Goal: Find specific page/section

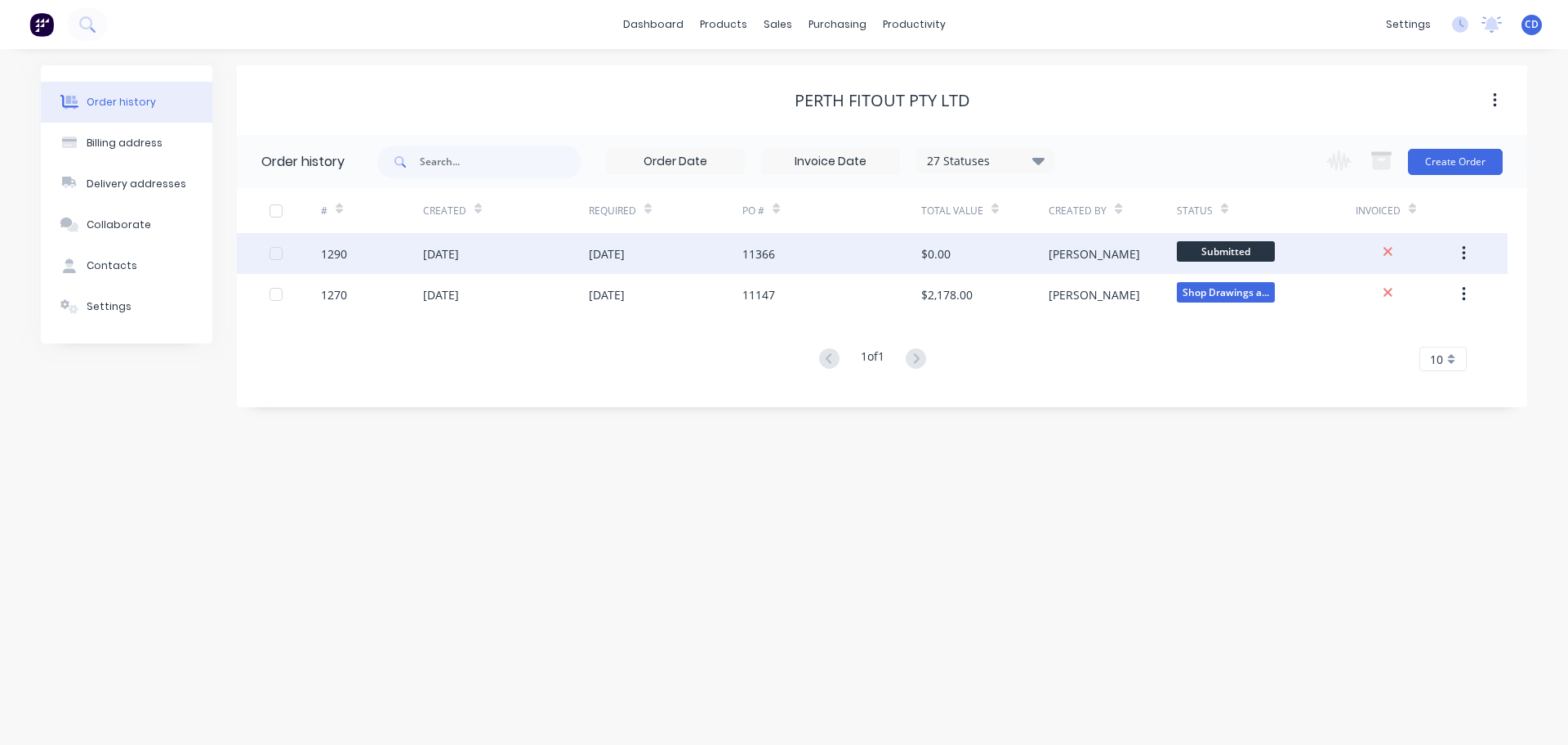
click at [951, 250] on div "$0.00" at bounding box center [985, 253] width 128 height 41
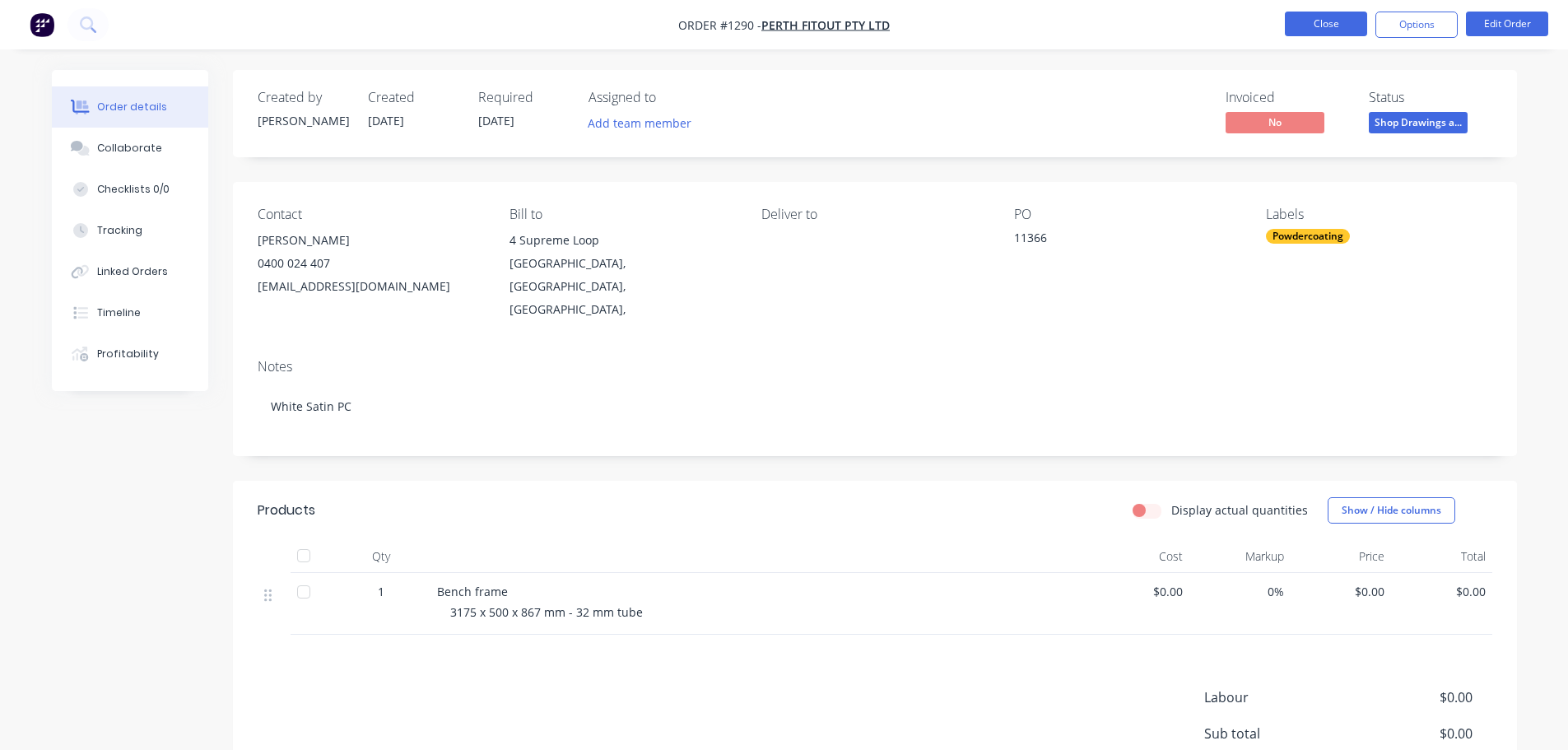
click at [1316, 28] on button "Close" at bounding box center [1325, 24] width 82 height 25
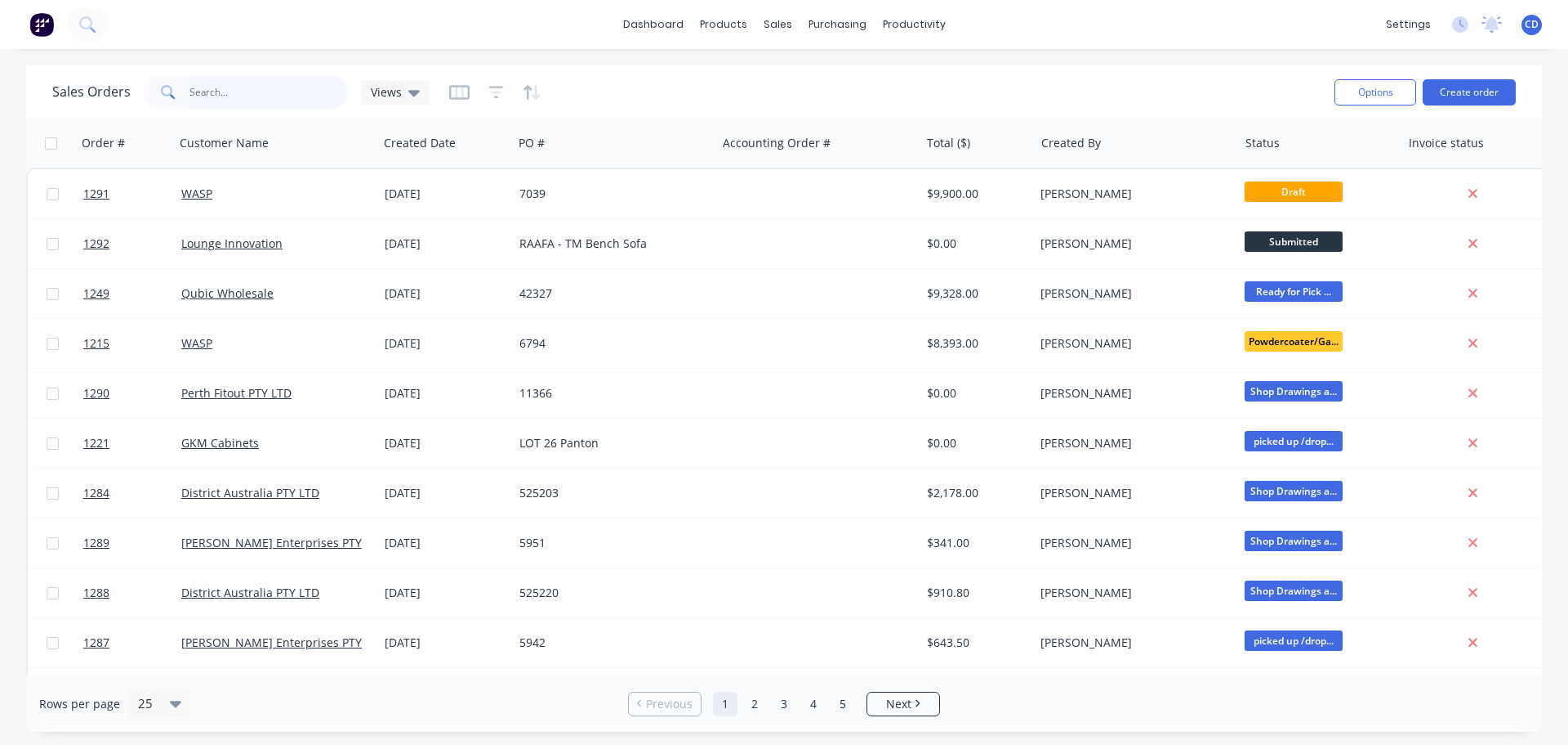
click at [223, 92] on input "text" at bounding box center [269, 92] width 159 height 33
type input "univer"
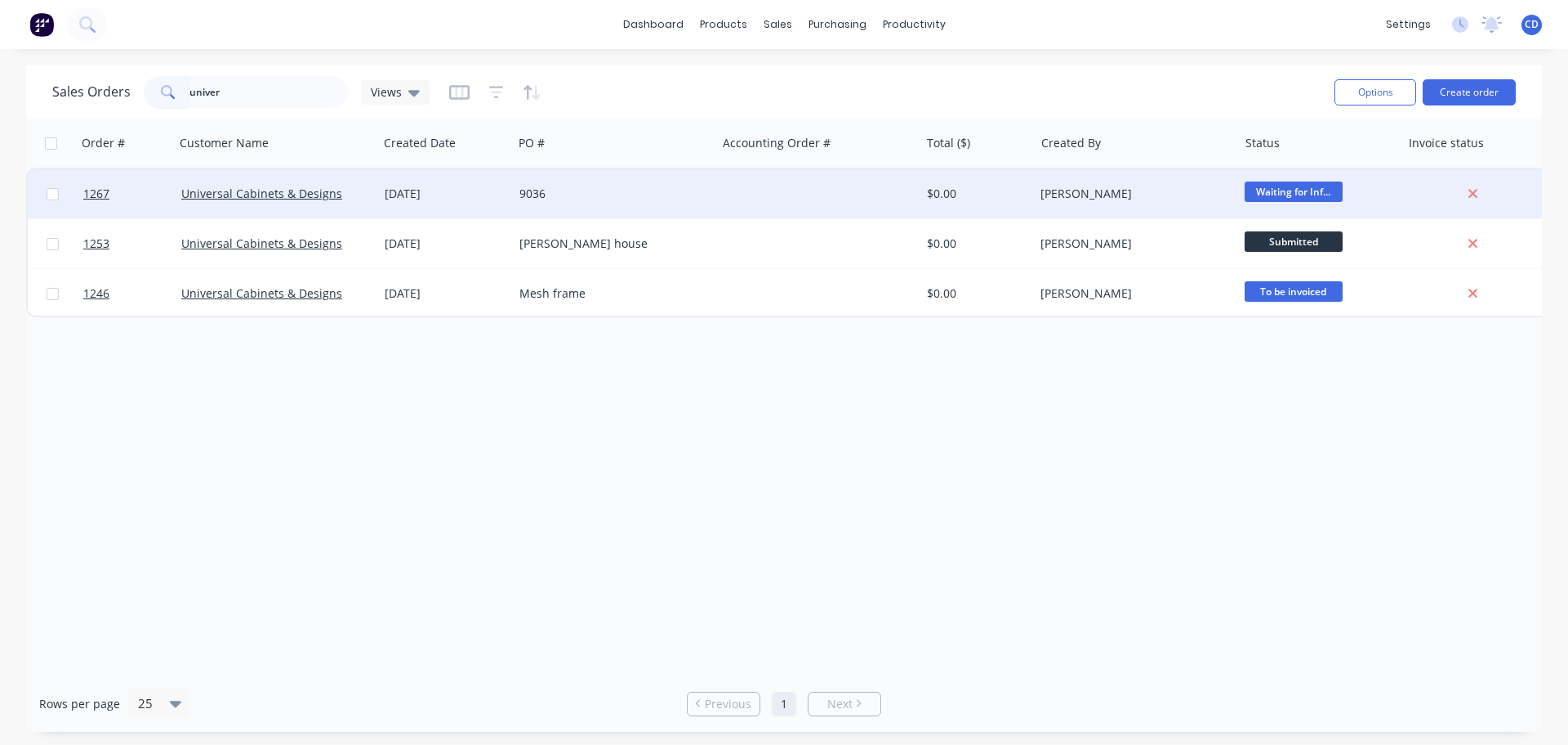
click at [443, 195] on div "[DATE]" at bounding box center [445, 193] width 122 height 16
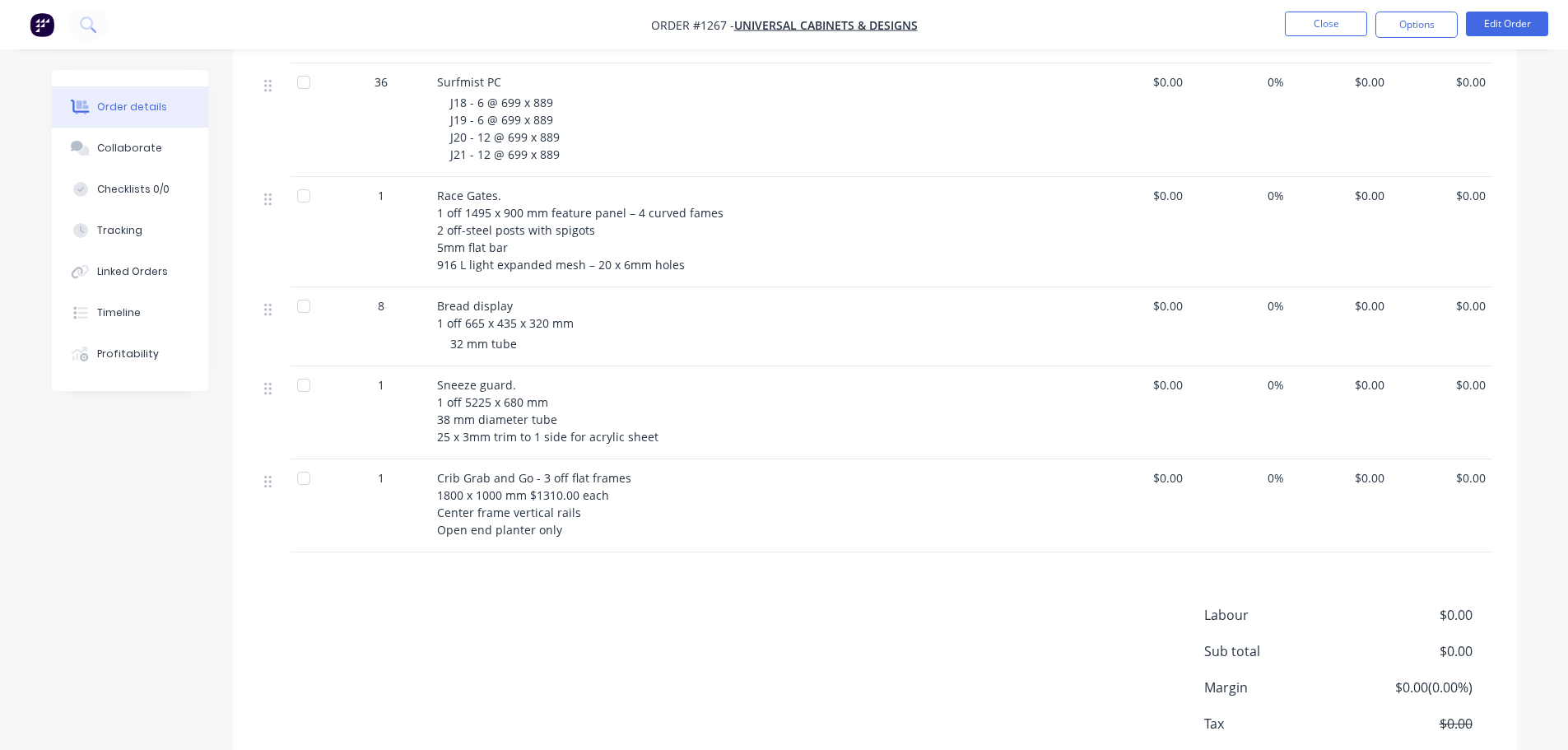
scroll to position [658, 0]
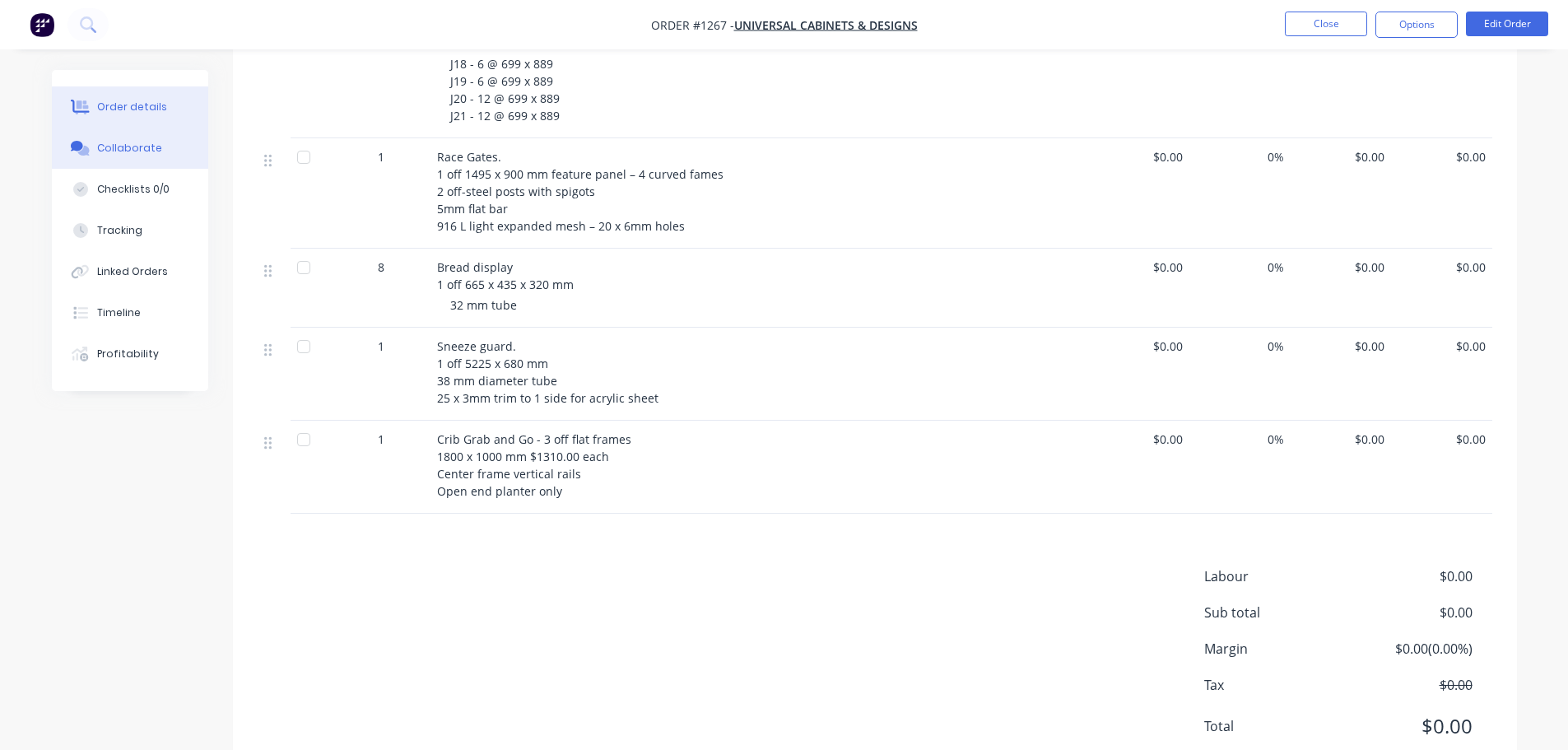
click at [136, 143] on div "Collaborate" at bounding box center [129, 147] width 65 height 15
